Goal: Register for event/course

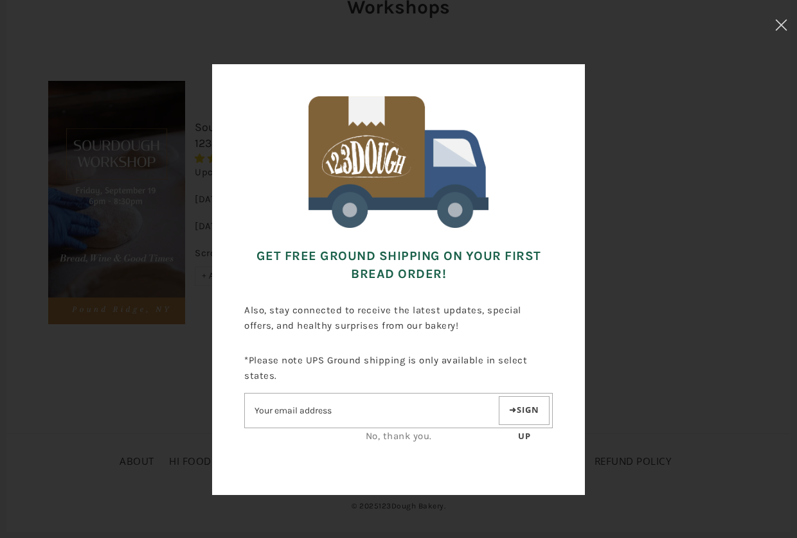
click at [411, 434] on link "No, thank you." at bounding box center [399, 437] width 66 height 12
click at [781, 25] on use at bounding box center [781, 24] width 11 height 11
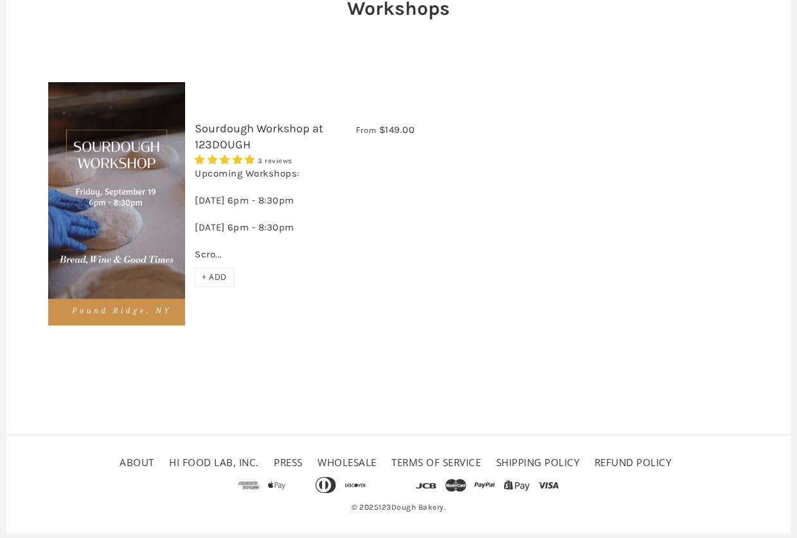
click at [125, 308] on img at bounding box center [116, 204] width 137 height 244
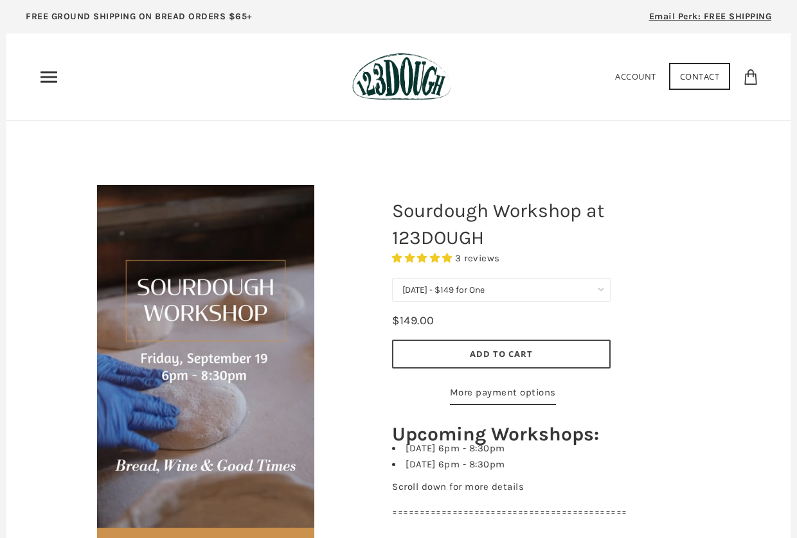
click at [604, 292] on select "September 19 - $149 for One September 19 - $258 for Two (Save $40) October 17 -…" at bounding box center [501, 290] width 218 height 24
select select "[DATE] - $258 for Two (Save $40)"
click at [392, 278] on select "September 19 - $149 for One September 19 - $258 for Two (Save $40) October 17 -…" at bounding box center [501, 290] width 218 height 24
click at [504, 405] on link "More payment options" at bounding box center [503, 395] width 106 height 21
